Goal: Task Accomplishment & Management: Use online tool/utility

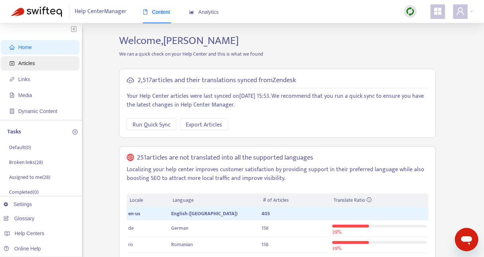
click at [45, 60] on span "Articles" at bounding box center [41, 63] width 64 height 15
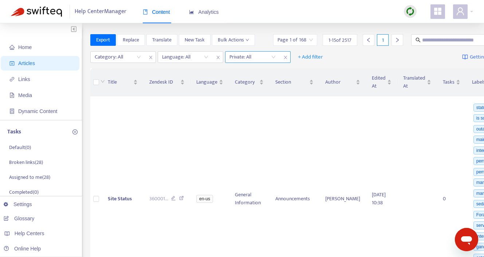
click at [240, 60] on input "search" at bounding box center [252, 57] width 46 height 11
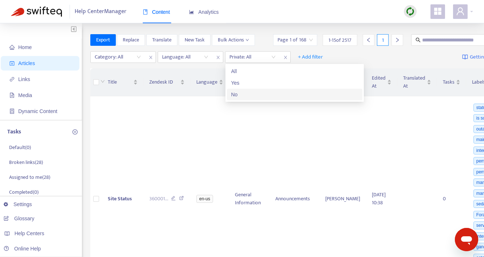
click at [237, 94] on div "No" at bounding box center [294, 95] width 127 height 8
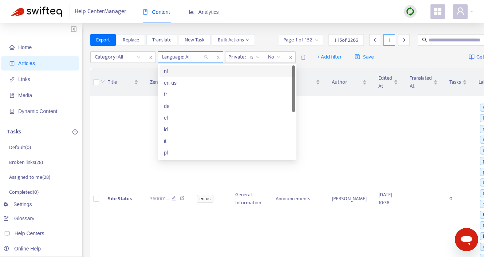
click at [206, 57] on div "Language: All" at bounding box center [185, 57] width 54 height 11
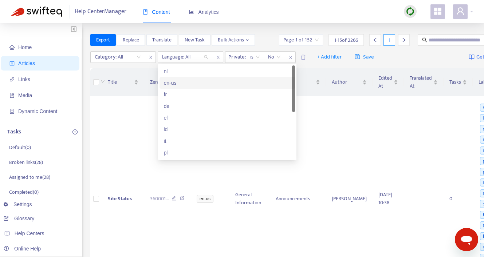
click at [191, 86] on div "en-us" at bounding box center [227, 83] width 127 height 8
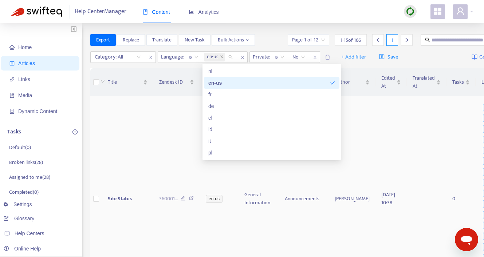
click at [176, 125] on td "360001 ..." at bounding box center [176, 198] width 47 height 205
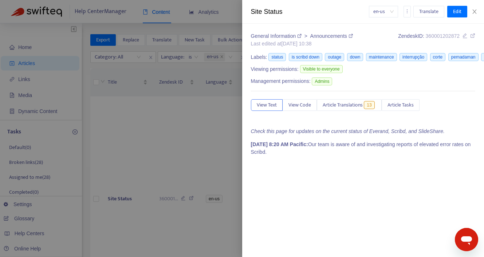
click at [475, 8] on div "en-us Translate Edit" at bounding box center [422, 12] width 107 height 12
click at [475, 11] on icon "close" at bounding box center [474, 12] width 6 height 6
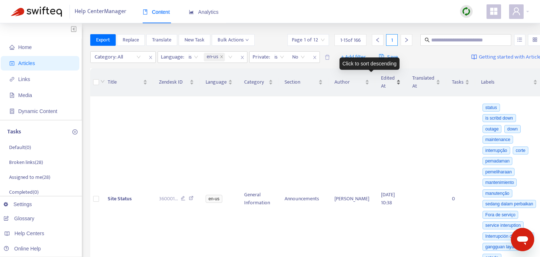
click at [384, 80] on div "Edited At" at bounding box center [391, 82] width 20 height 16
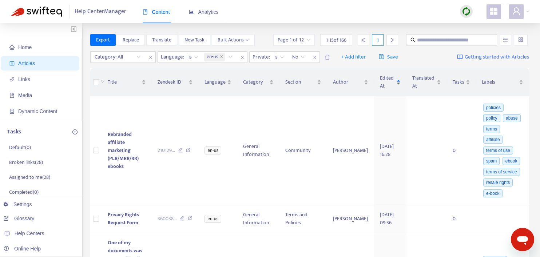
click at [384, 80] on span "Edited At" at bounding box center [387, 82] width 15 height 16
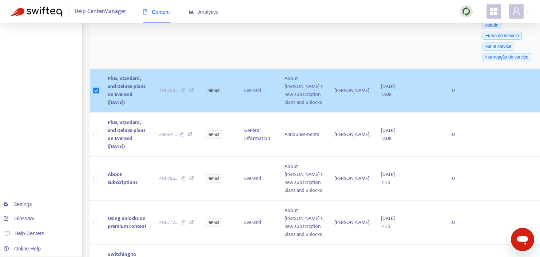
scroll to position [247, 0]
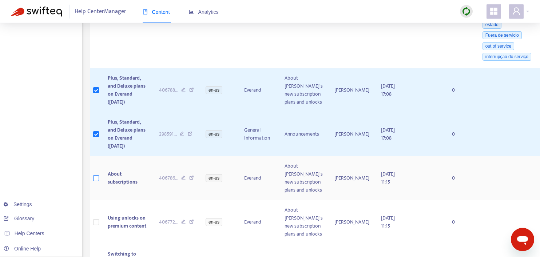
click at [97, 182] on label at bounding box center [96, 178] width 6 height 8
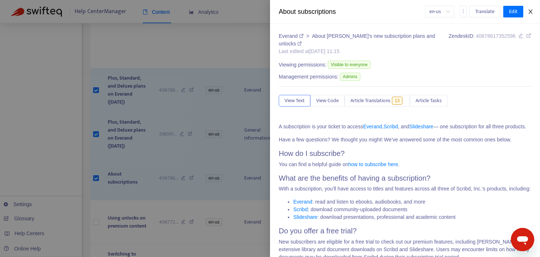
click at [483, 13] on icon "close" at bounding box center [531, 12] width 6 height 6
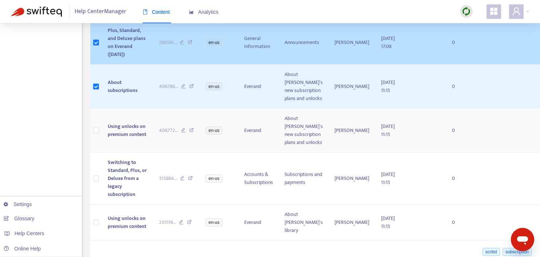
scroll to position [341, 0]
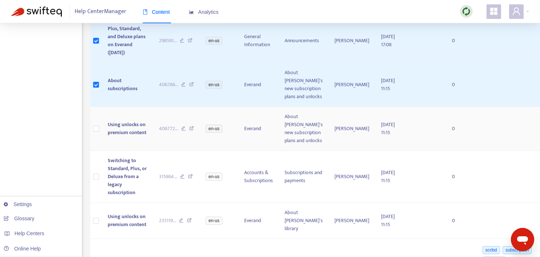
click at [119, 137] on span "Using unlocks on premium content" at bounding box center [127, 128] width 39 height 16
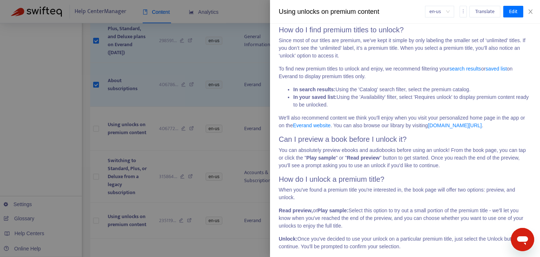
scroll to position [280, 0]
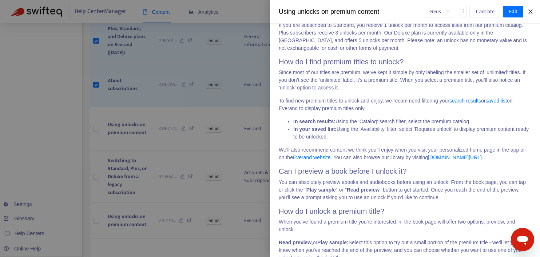
click at [483, 14] on icon "close" at bounding box center [531, 12] width 6 height 6
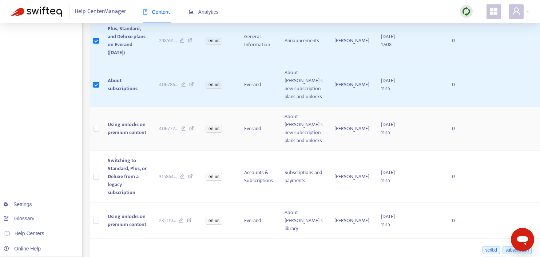
click at [93, 151] on td at bounding box center [96, 129] width 12 height 44
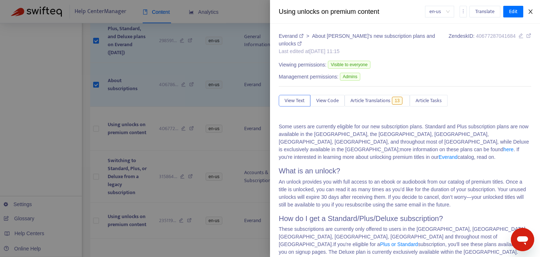
click at [483, 13] on icon "close" at bounding box center [531, 12] width 6 height 6
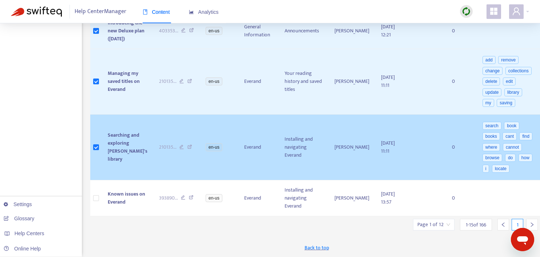
scroll to position [915, 0]
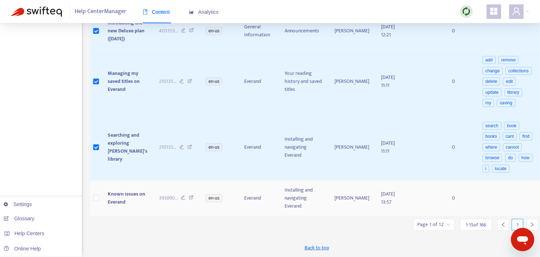
click at [100, 198] on td at bounding box center [96, 198] width 12 height 36
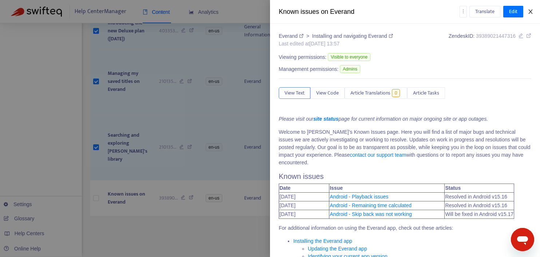
click at [483, 14] on icon "close" at bounding box center [531, 12] width 6 height 6
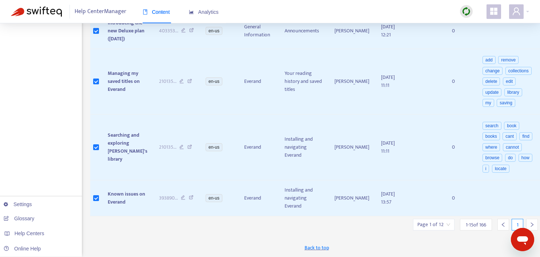
click at [483, 223] on icon "right" at bounding box center [531, 224] width 5 height 5
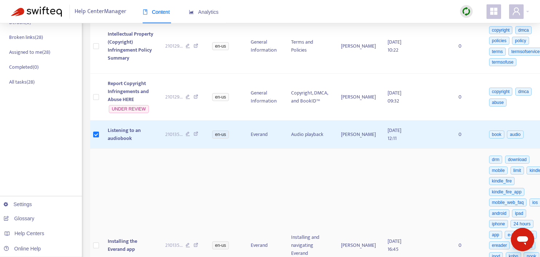
scroll to position [0, 0]
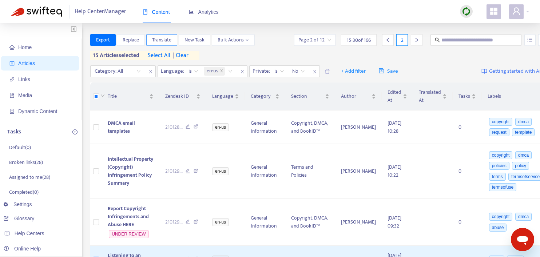
click at [167, 37] on span "Translate" at bounding box center [161, 40] width 19 height 8
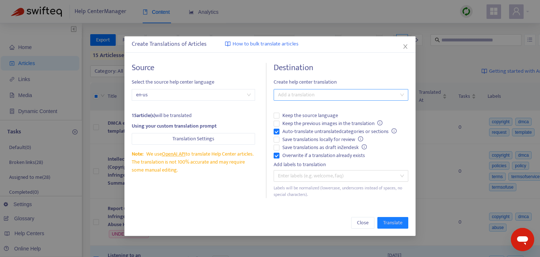
click at [312, 95] on div at bounding box center [337, 95] width 124 height 9
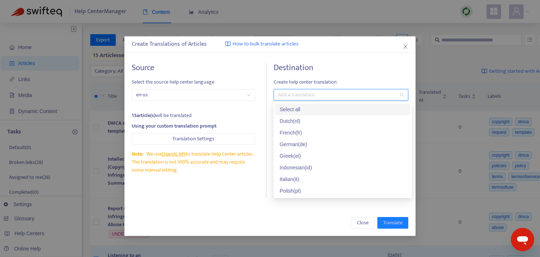
click at [293, 111] on div "Select all" at bounding box center [342, 110] width 127 height 8
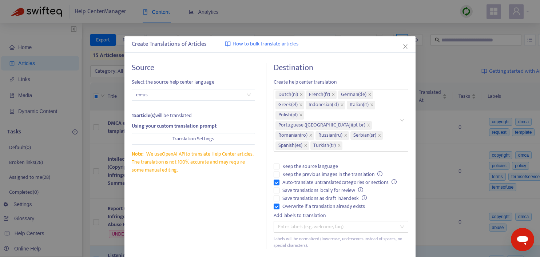
click at [359, 61] on div "Source Select the source help center language en-us 15 article(s) will be trans…" at bounding box center [269, 156] width 291 height 201
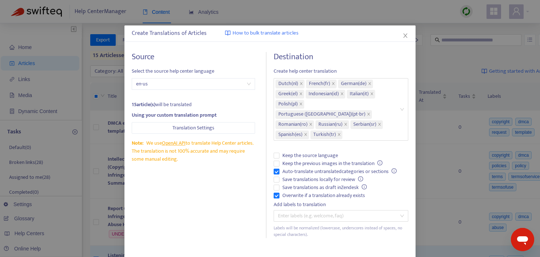
scroll to position [28, 0]
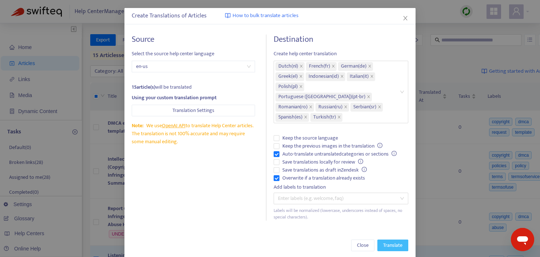
click at [392, 242] on span "Translate" at bounding box center [392, 246] width 19 height 8
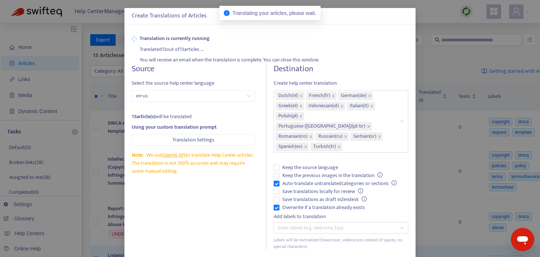
scroll to position [0, 0]
